Goal: Task Accomplishment & Management: Complete application form

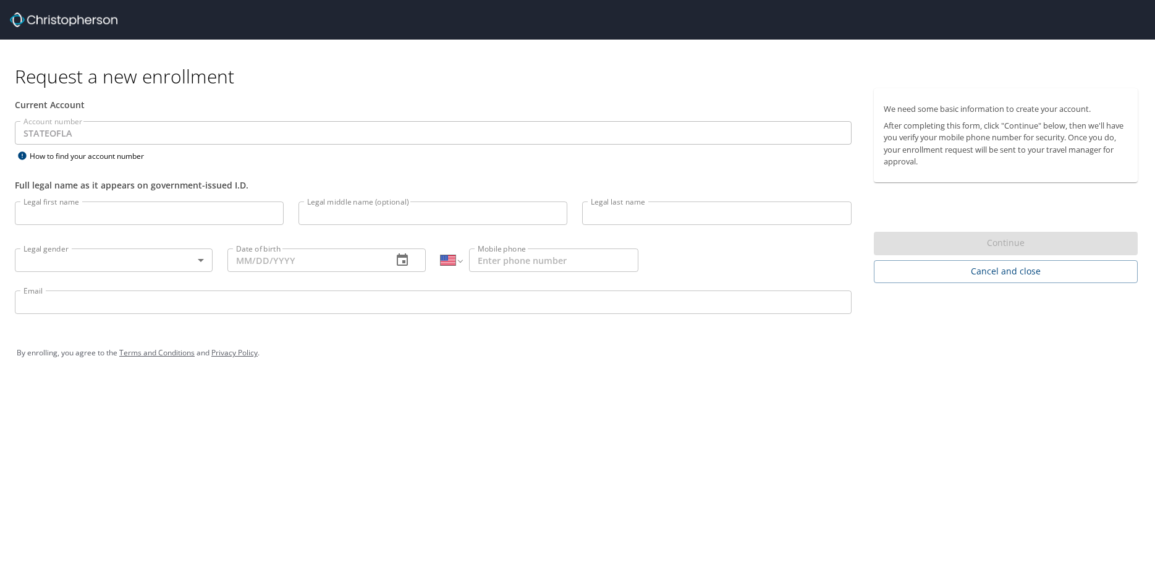
select select "US"
click at [73, 210] on input "Legal first name" at bounding box center [149, 213] width 269 height 23
click at [72, 213] on input "Legal first name" at bounding box center [149, 213] width 269 height 23
type input "[PERSON_NAME]"
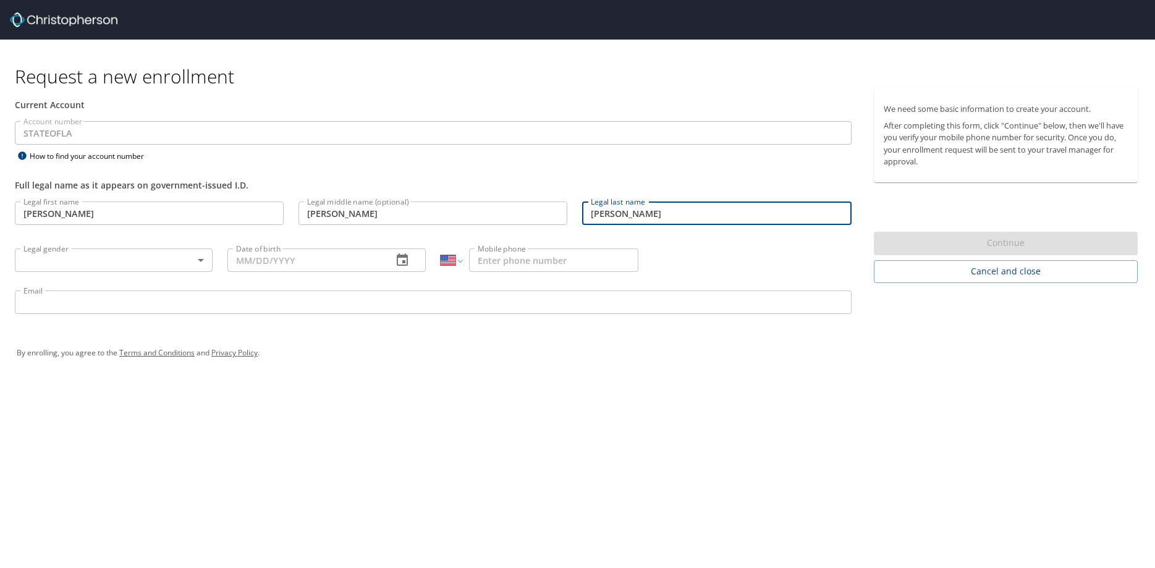
type input "[PERSON_NAME]"
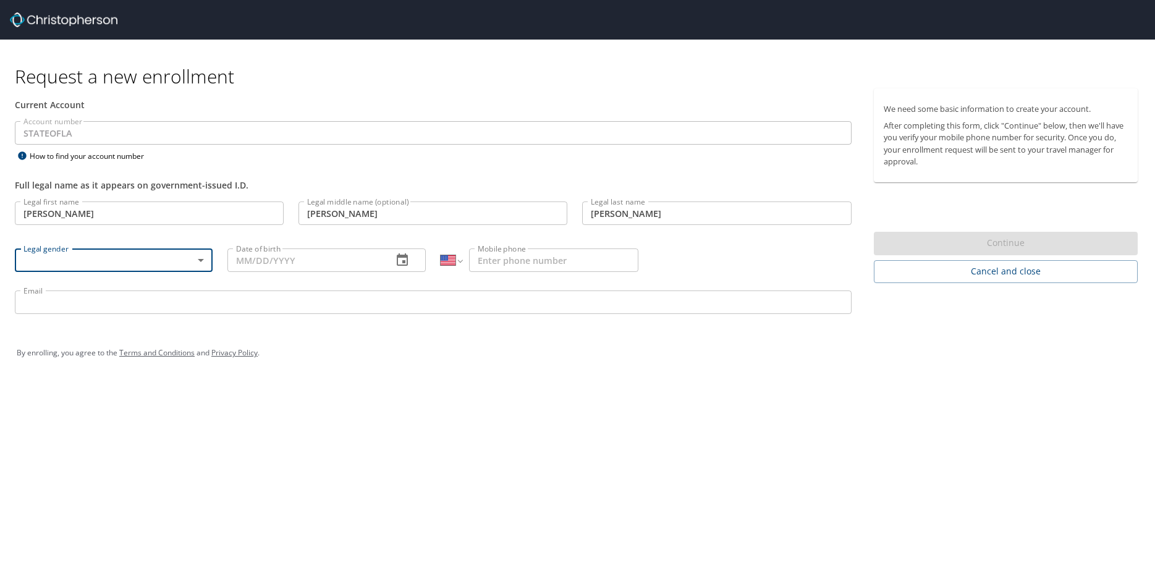
click at [167, 266] on body "Request a new enrollment Current Account Account number STATEOFLA Account numbe…" at bounding box center [577, 284] width 1155 height 568
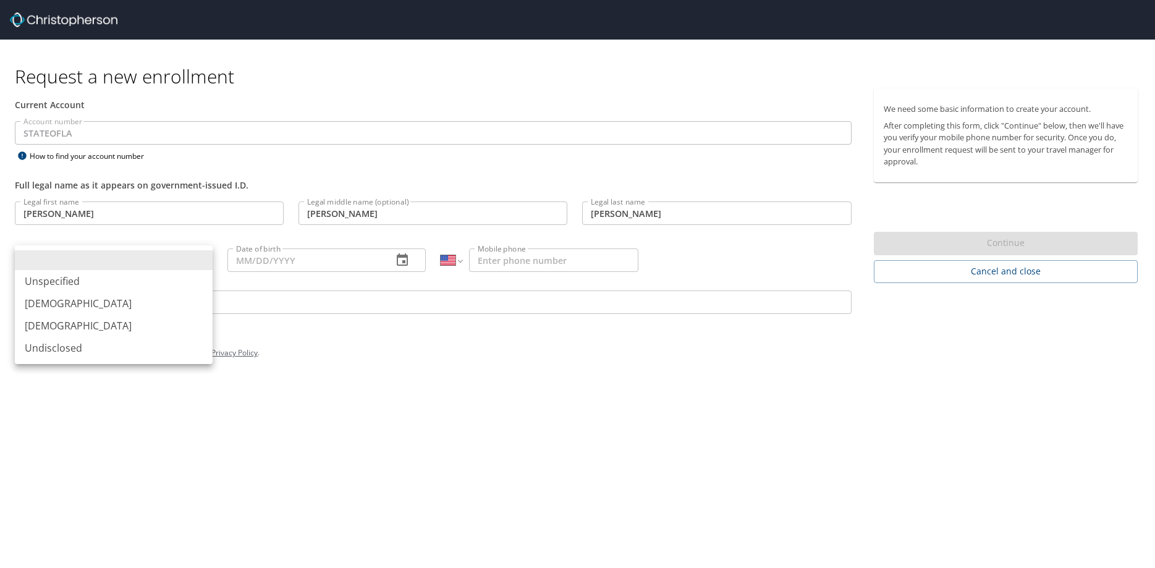
click at [88, 305] on li "[DEMOGRAPHIC_DATA]" at bounding box center [114, 303] width 198 height 22
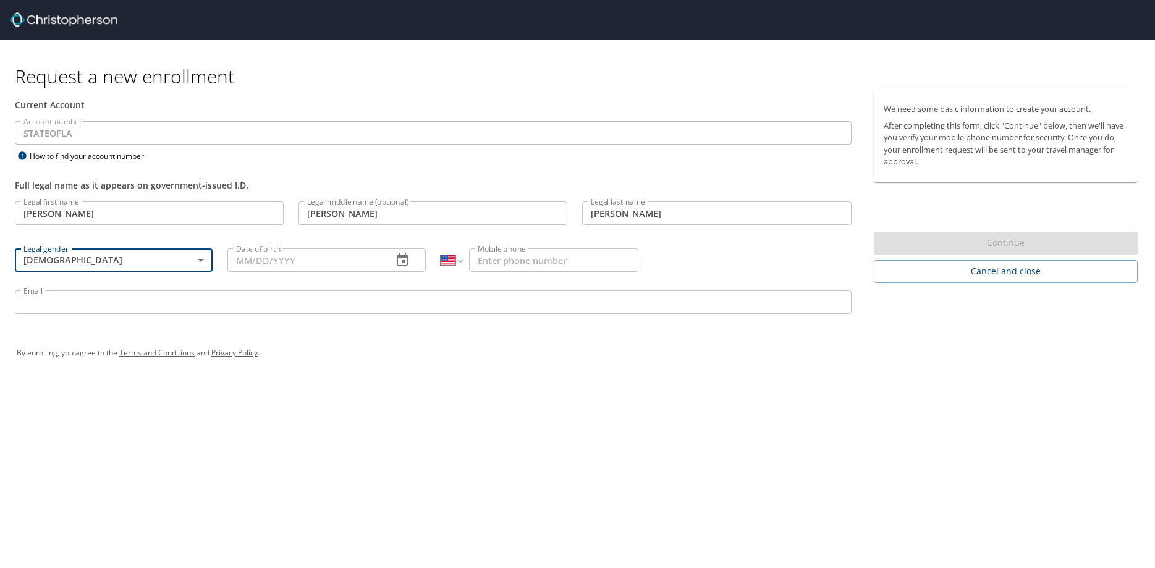
type input "[DEMOGRAPHIC_DATA]"
click at [325, 260] on input "Date of birth" at bounding box center [304, 260] width 155 height 23
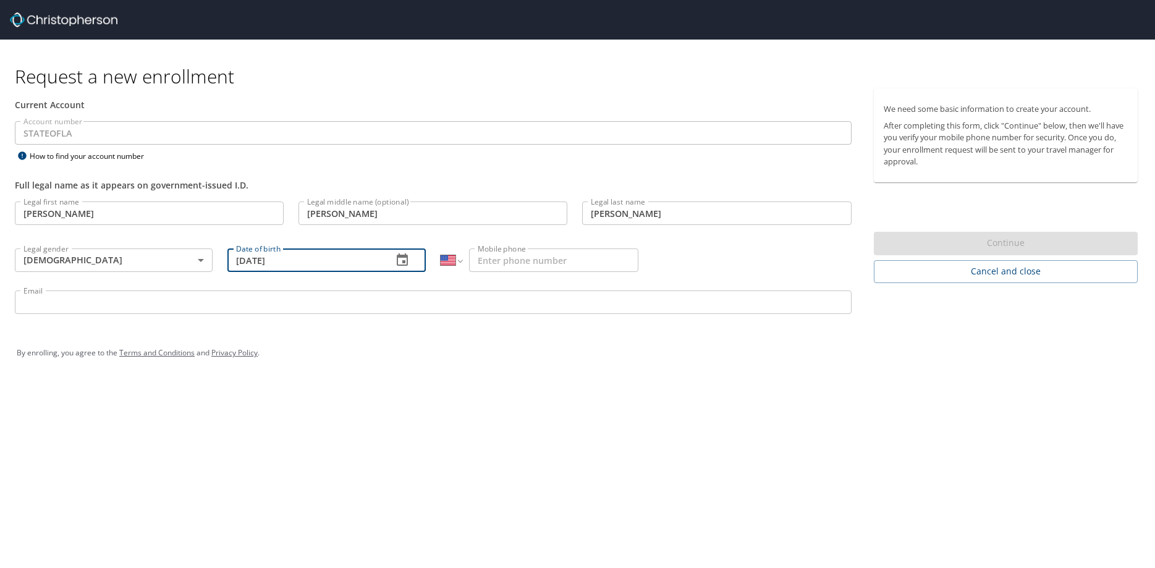
type input "[DATE]"
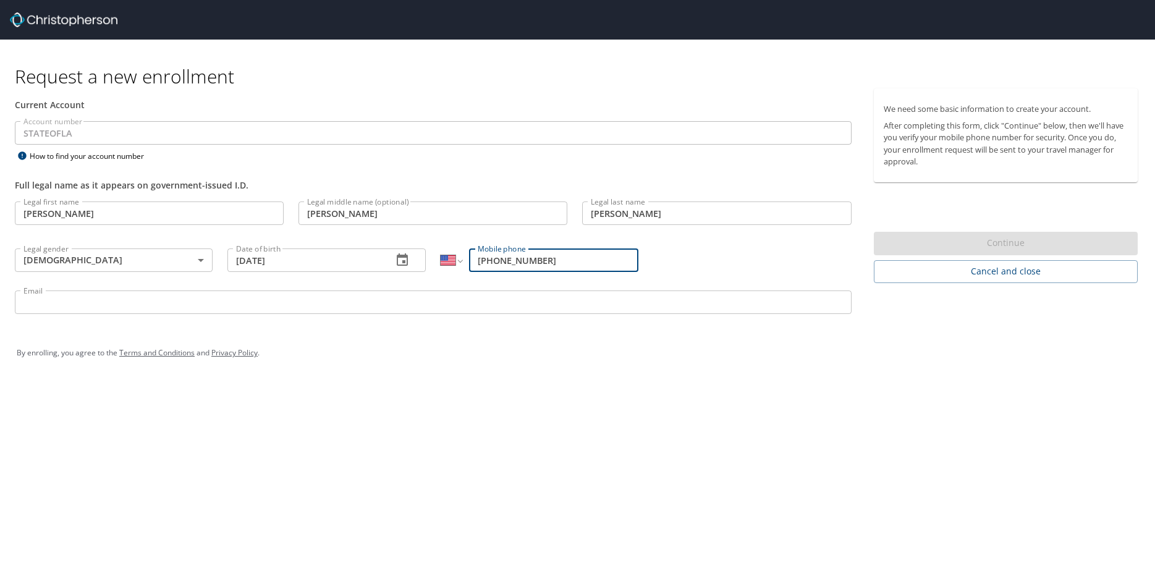
type input "[PHONE_NUMBER]"
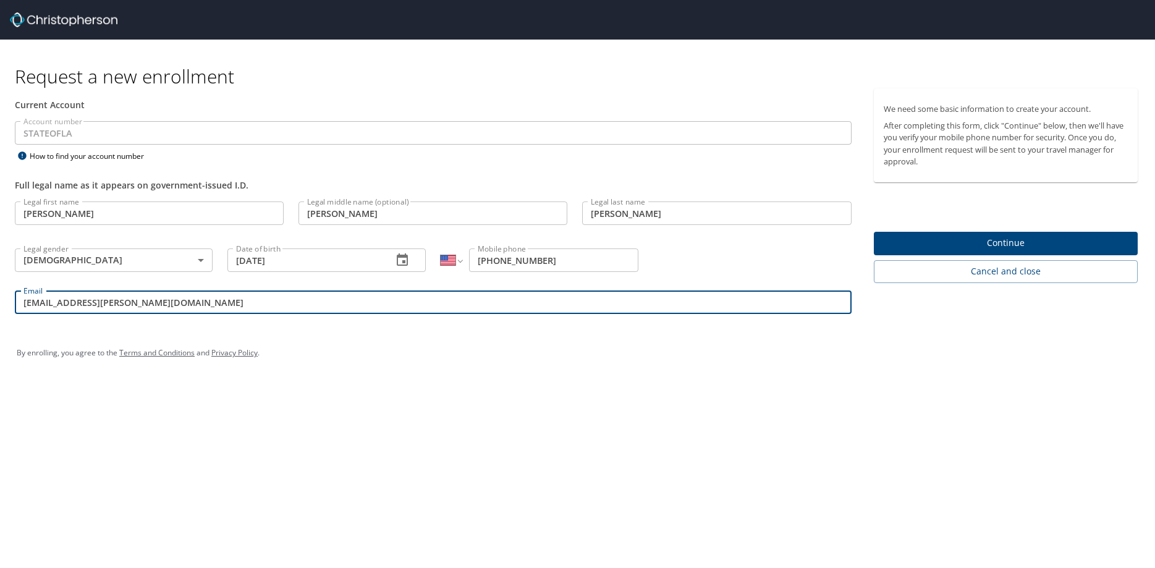
type input "[EMAIL_ADDRESS][PERSON_NAME][DOMAIN_NAME]"
click at [983, 244] on span "Continue" at bounding box center [1006, 243] width 244 height 15
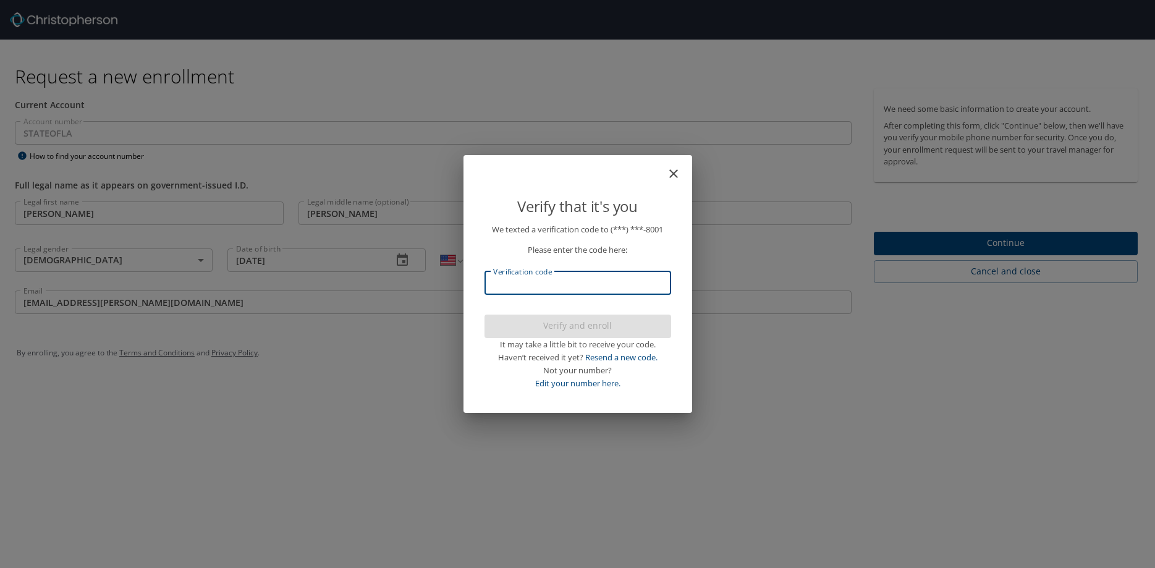
click at [537, 281] on input "Verification code" at bounding box center [578, 282] width 187 height 23
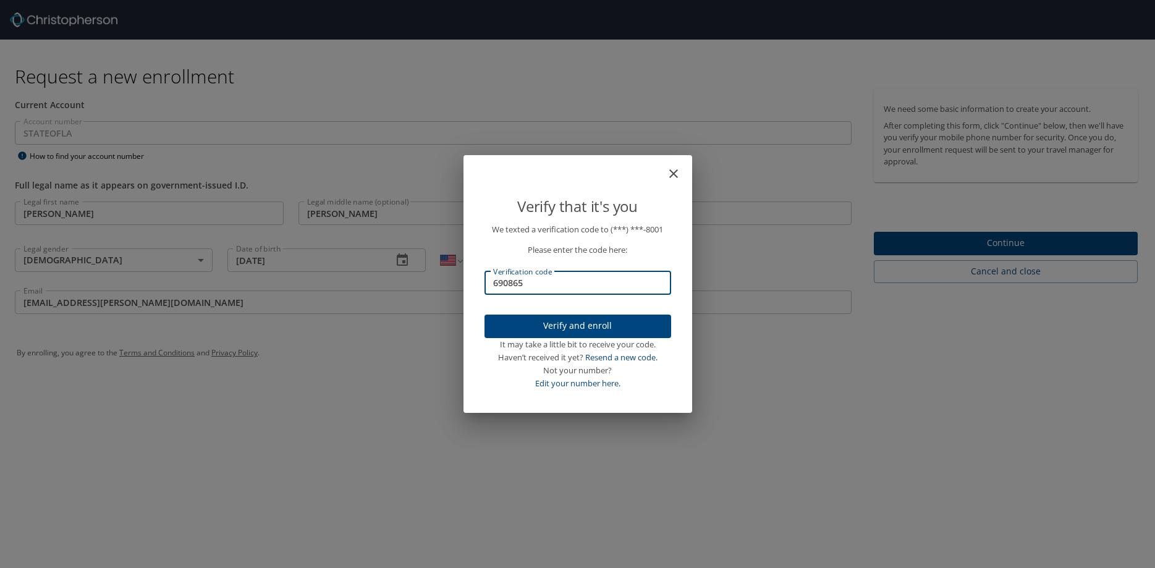
type input "690865"
click at [611, 331] on span "Verify and enroll" at bounding box center [578, 325] width 167 height 15
